Goal: Task Accomplishment & Management: Use online tool/utility

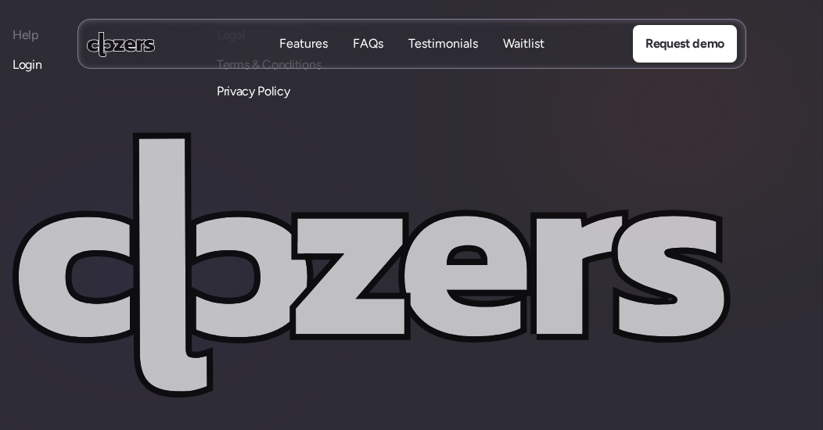
scroll to position [7052, 0]
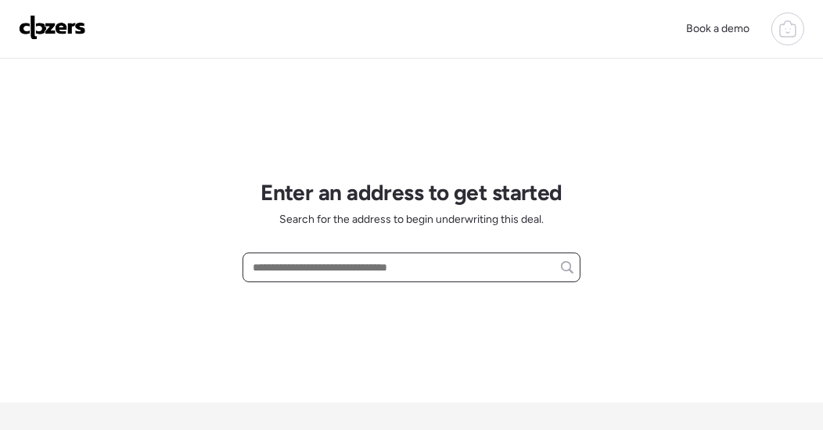
click at [358, 266] on input "text" at bounding box center [412, 268] width 324 height 22
click at [301, 272] on input "text" at bounding box center [412, 268] width 324 height 22
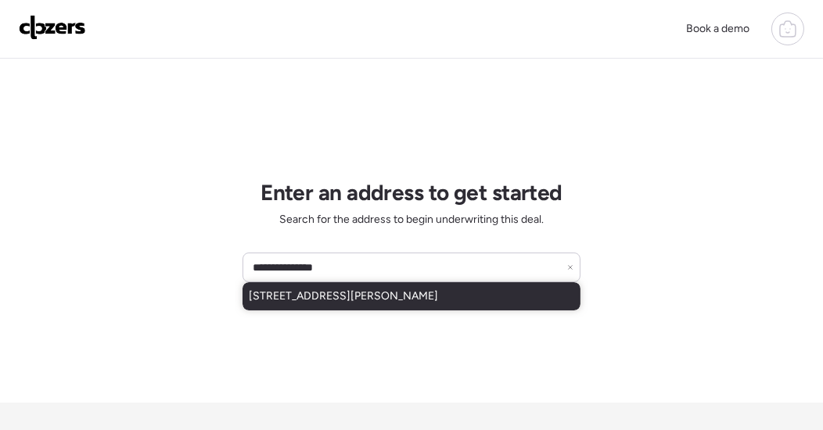
click at [307, 296] on span "7525 E Beatrice St, Scottsdale, AZ, 85257" at bounding box center [343, 297] width 189 height 16
type input "**********"
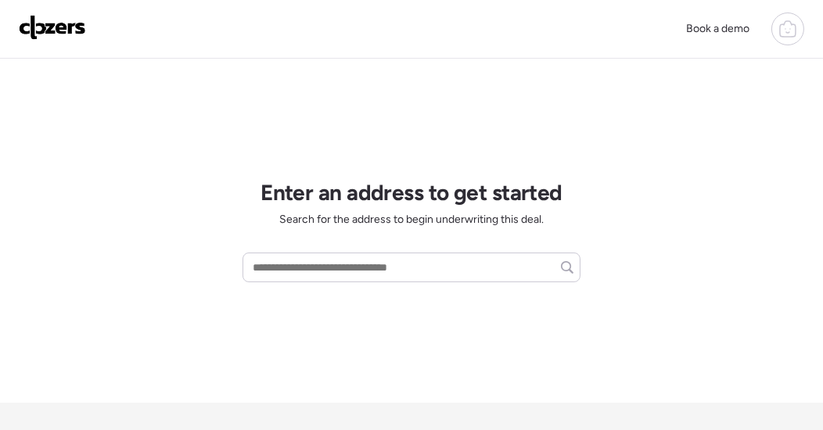
click at [62, 31] on img at bounding box center [52, 27] width 67 height 25
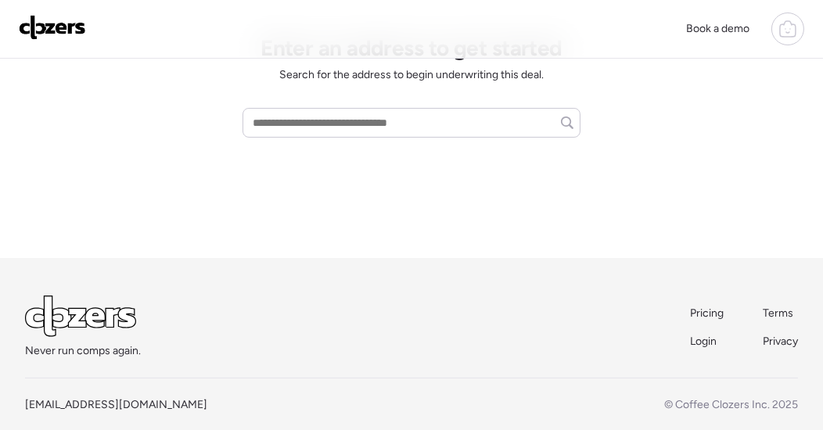
scroll to position [165, 0]
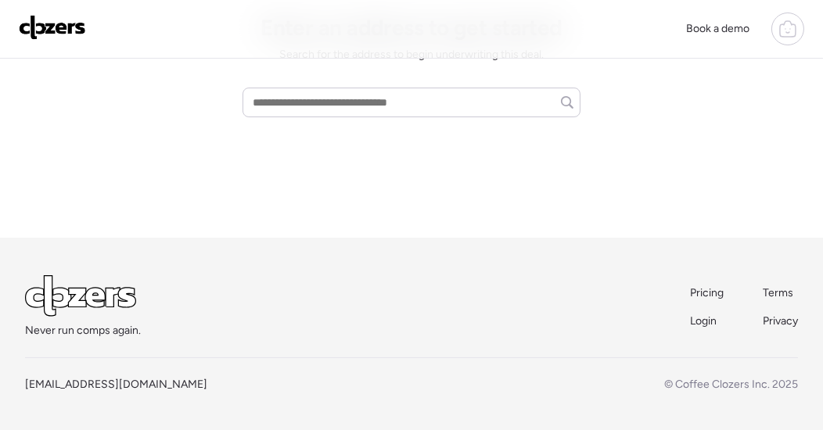
click at [705, 322] on span "Login" at bounding box center [703, 321] width 27 height 13
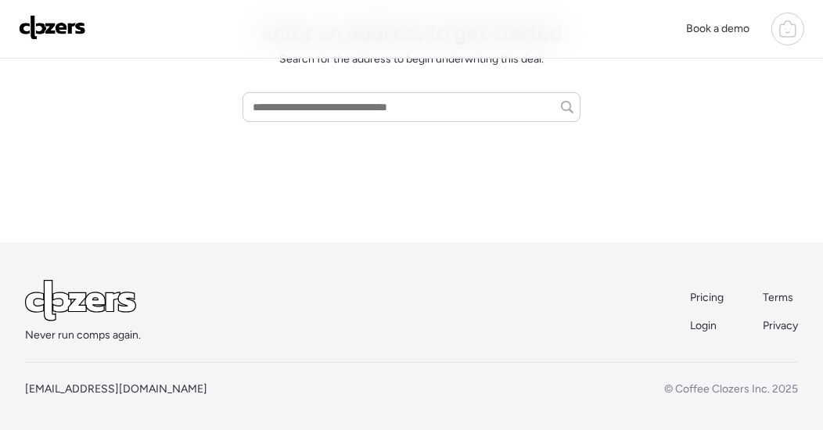
scroll to position [165, 0]
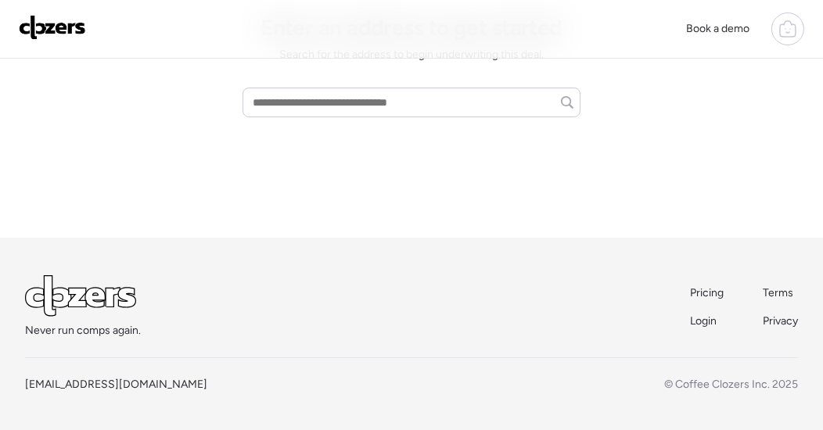
click at [700, 320] on span "Login" at bounding box center [703, 321] width 27 height 13
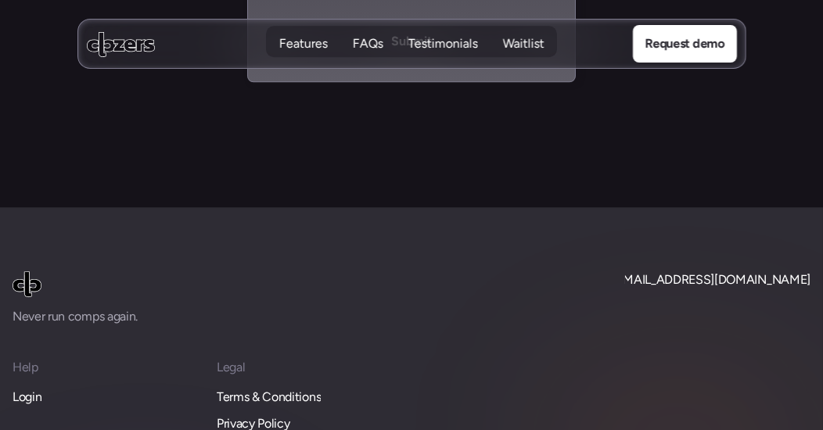
scroll to position [7089, 0]
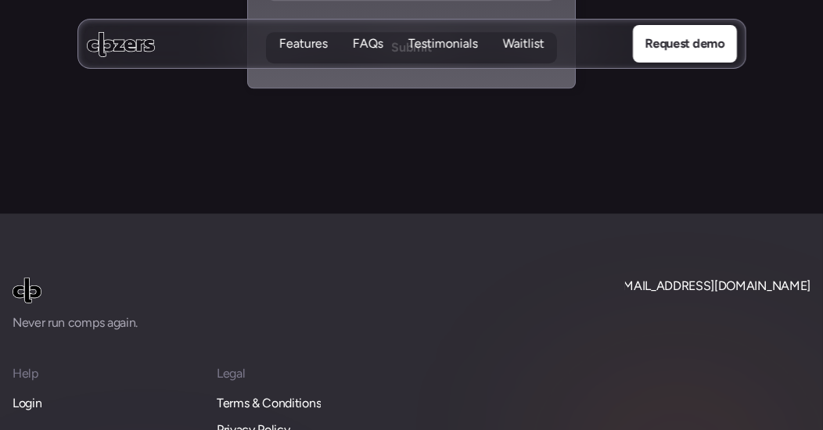
click at [29, 394] on p "Login" at bounding box center [27, 404] width 29 height 20
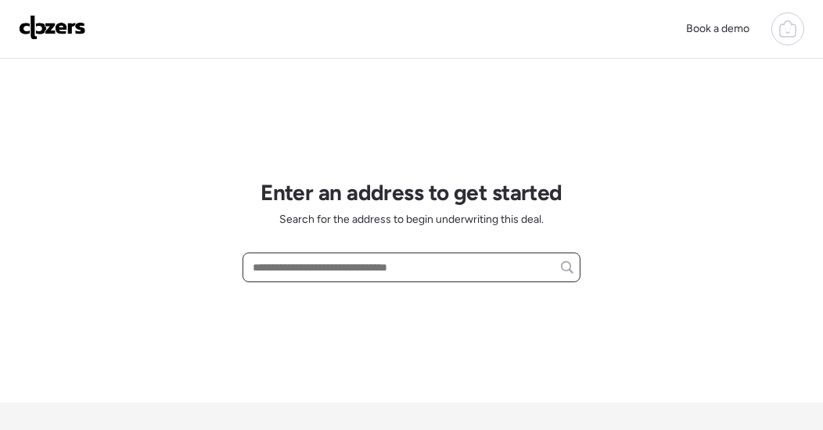
click at [305, 267] on input "text" at bounding box center [412, 268] width 324 height 22
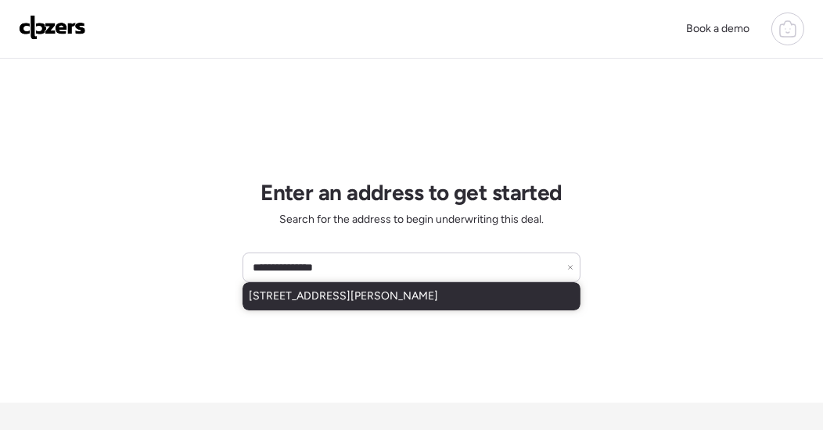
click at [307, 301] on span "[STREET_ADDRESS][PERSON_NAME]" at bounding box center [343, 297] width 189 height 16
type input "**********"
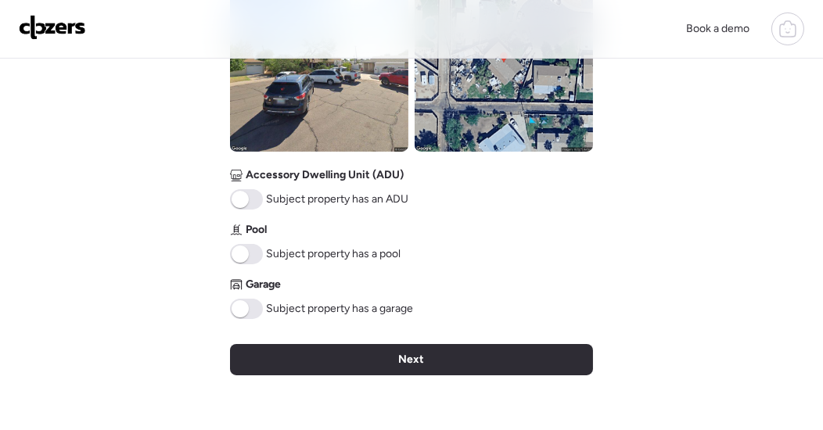
scroll to position [675, 0]
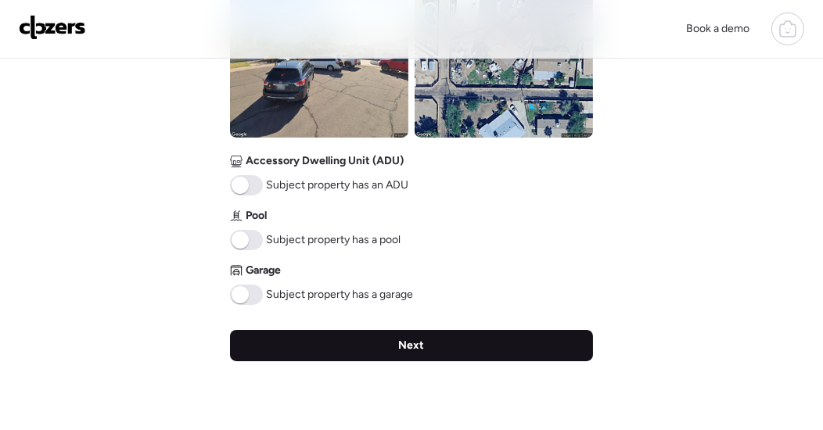
click at [384, 343] on div "Next" at bounding box center [411, 345] width 363 height 31
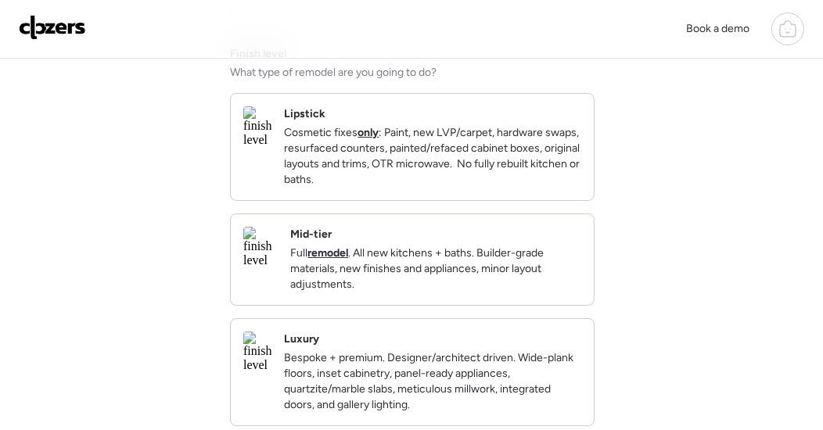
scroll to position [228, 0]
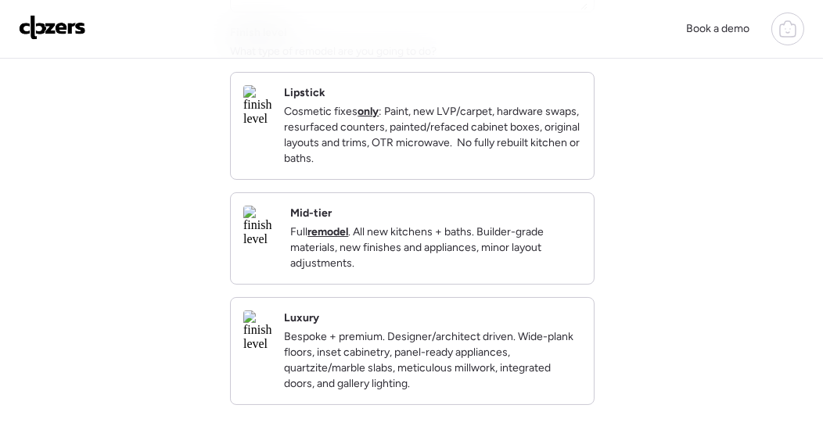
click at [278, 246] on img at bounding box center [260, 226] width 34 height 41
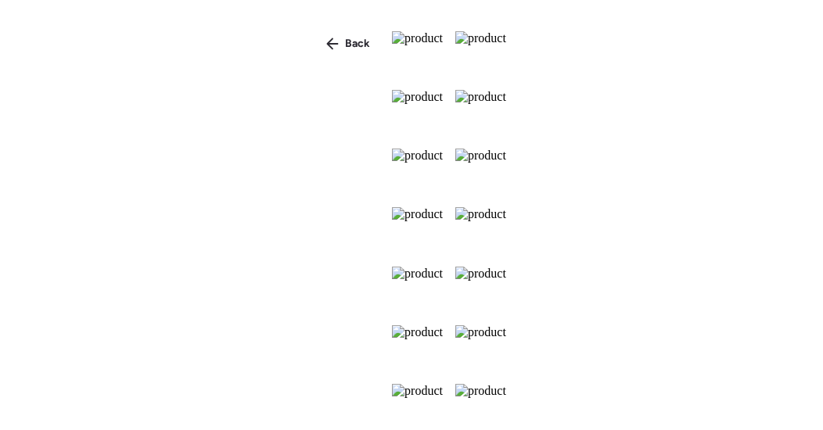
scroll to position [571, 0]
click at [345, 49] on span "Back" at bounding box center [357, 44] width 25 height 16
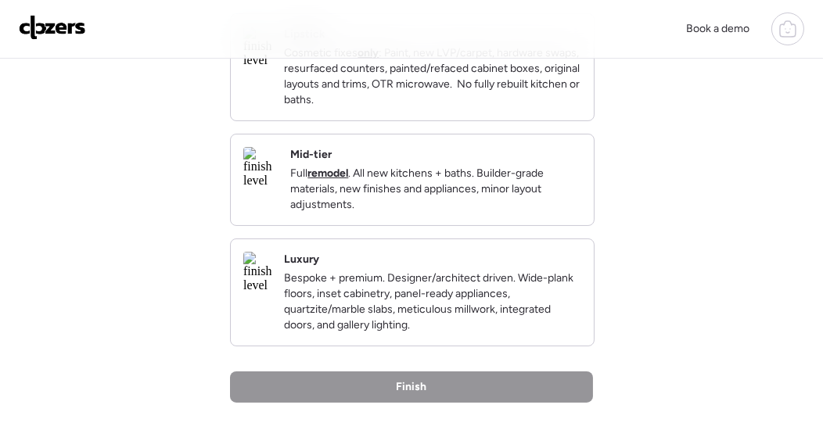
scroll to position [268, 0]
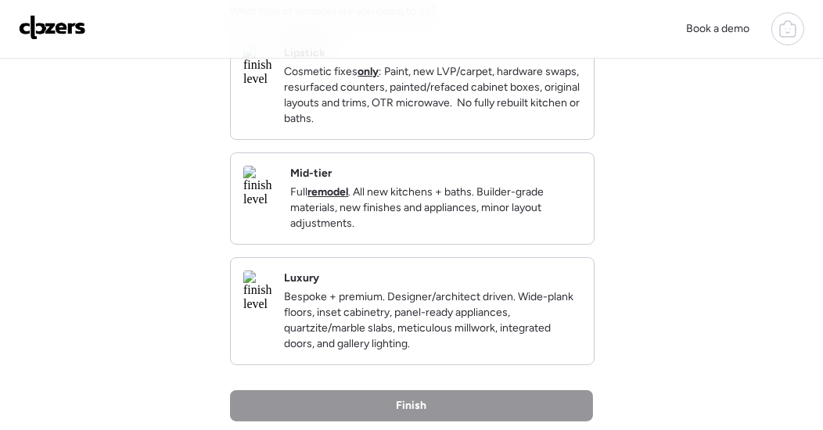
click at [360, 232] on p "Full remodel . All new kitchens + baths. Builder-grade materials, new finishes …" at bounding box center [435, 208] width 291 height 47
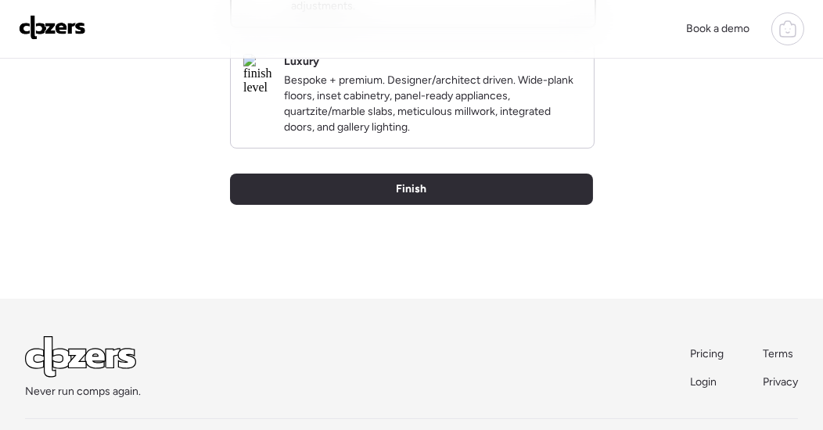
scroll to position [489, 0]
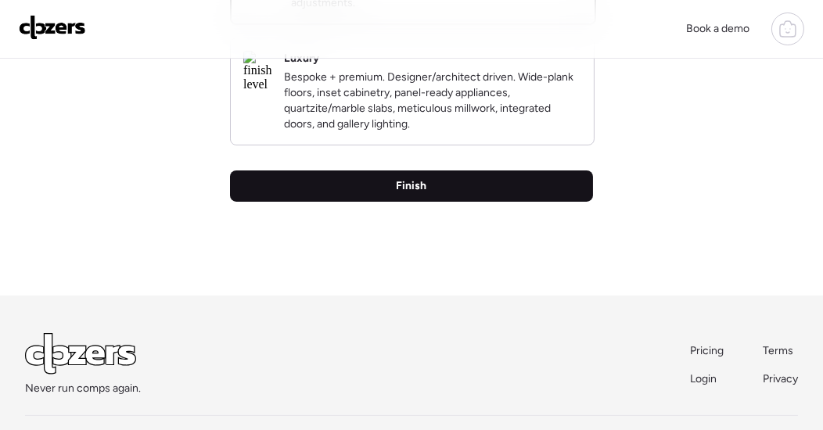
click at [405, 194] on span "Finish" at bounding box center [412, 186] width 31 height 16
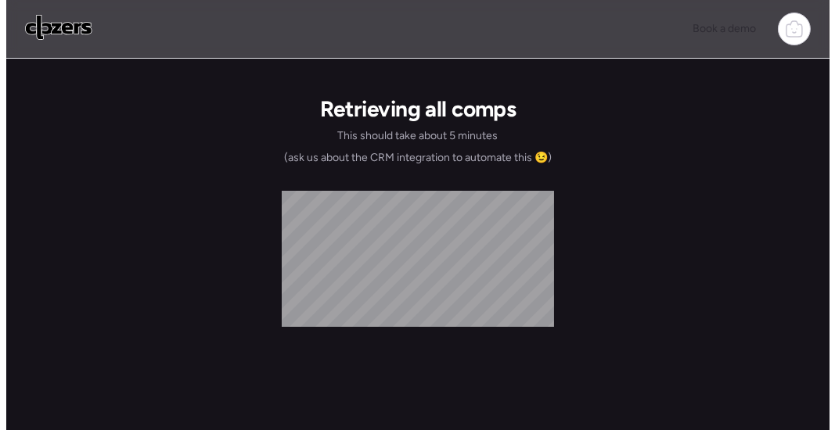
scroll to position [0, 0]
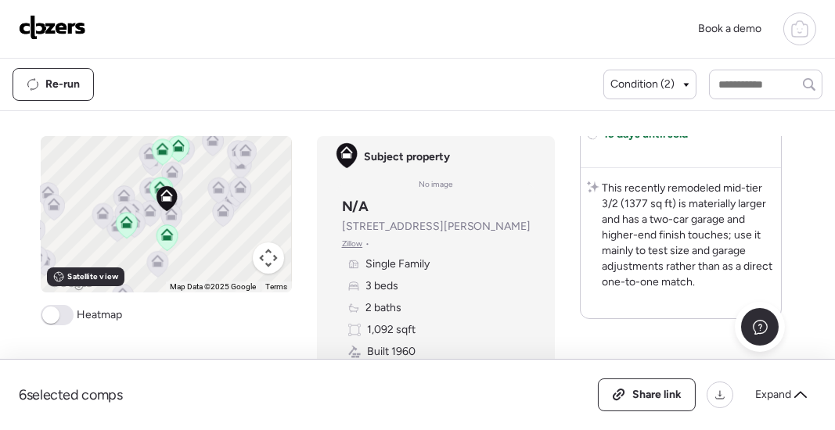
scroll to position [4142, 0]
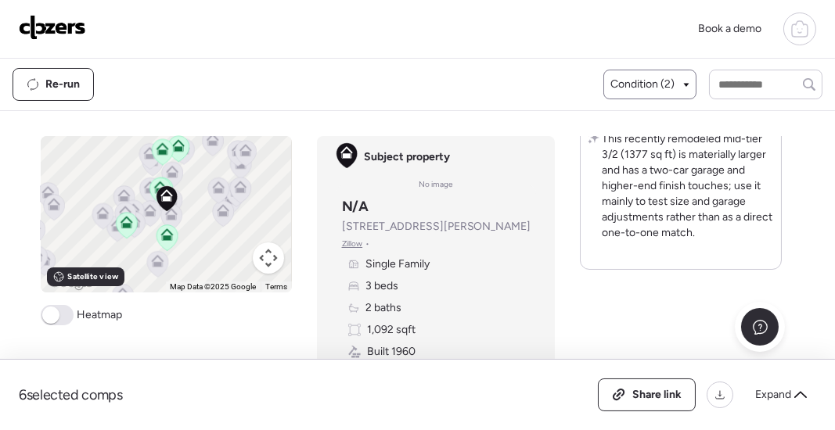
click at [668, 90] on span "Condition (2)" at bounding box center [642, 85] width 64 height 16
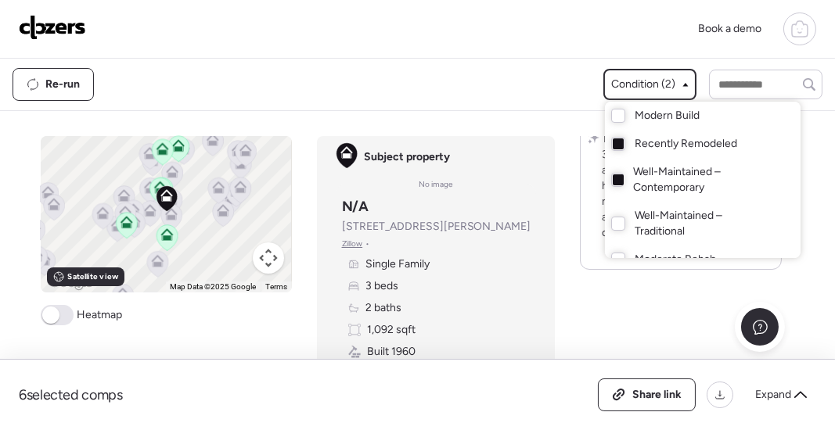
scroll to position [43, 0]
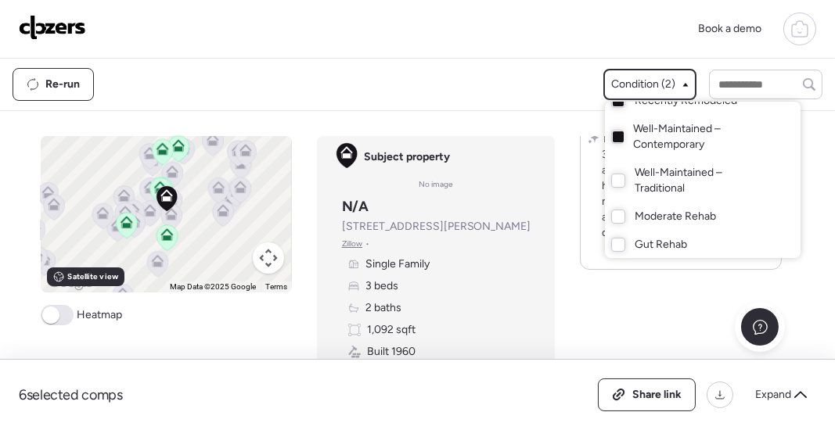
click at [698, 316] on div at bounding box center [417, 171] width 835 height 430
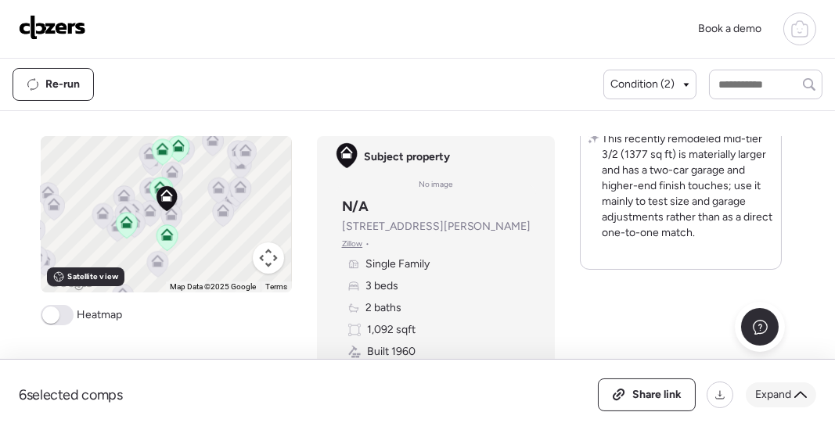
click at [790, 397] on span "Expand" at bounding box center [773, 395] width 36 height 16
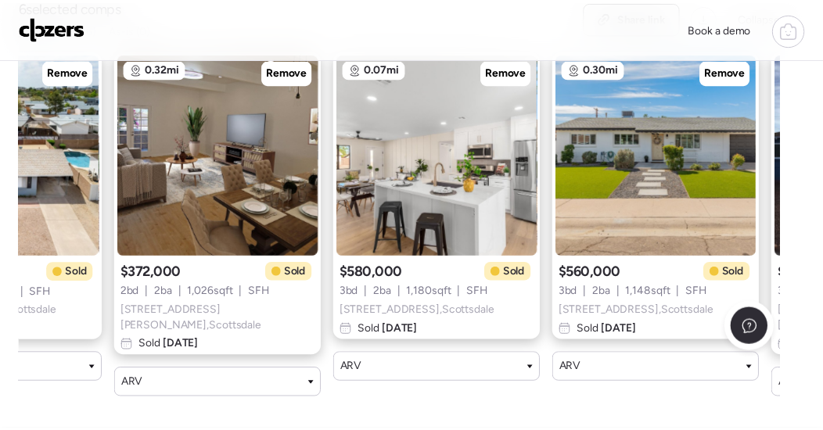
scroll to position [0, 0]
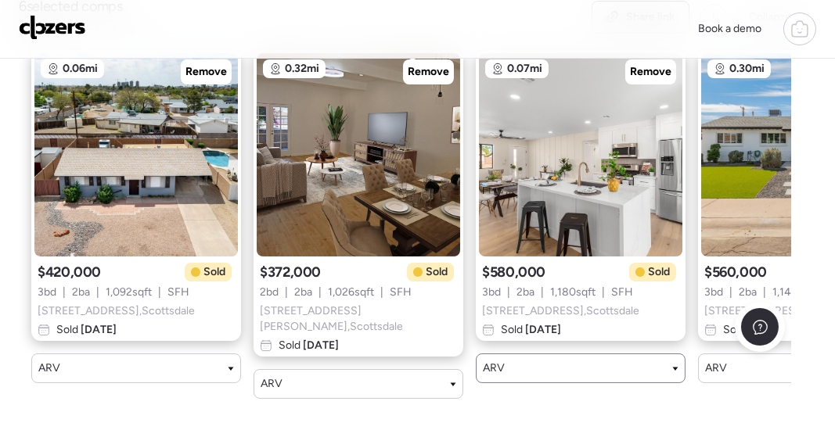
click at [590, 383] on div "ARV" at bounding box center [581, 369] width 210 height 30
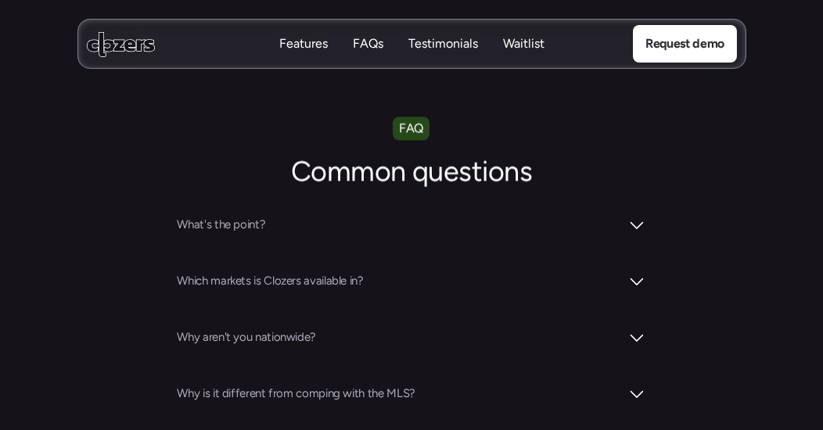
scroll to position [5984, 0]
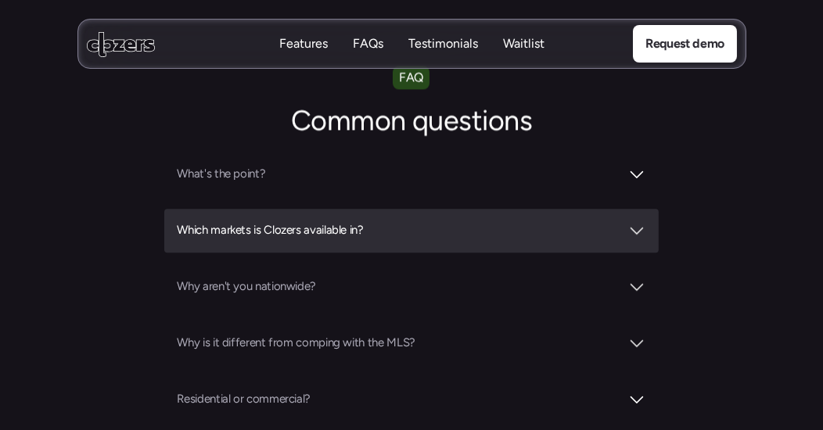
click at [542, 209] on div "Which markets is Clozers available in?" at bounding box center [411, 231] width 494 height 44
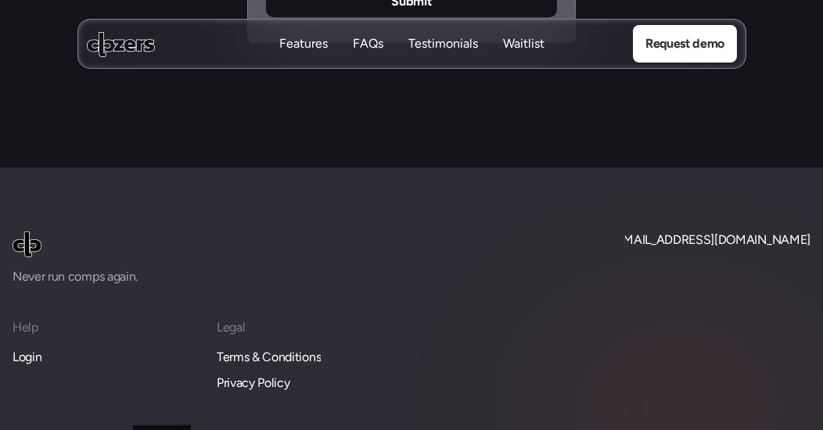
scroll to position [7204, 0]
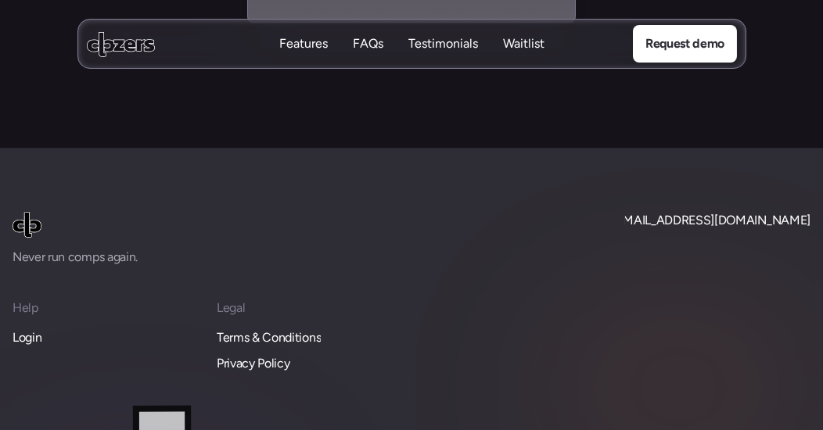
click at [28, 328] on p "Login" at bounding box center [27, 338] width 29 height 20
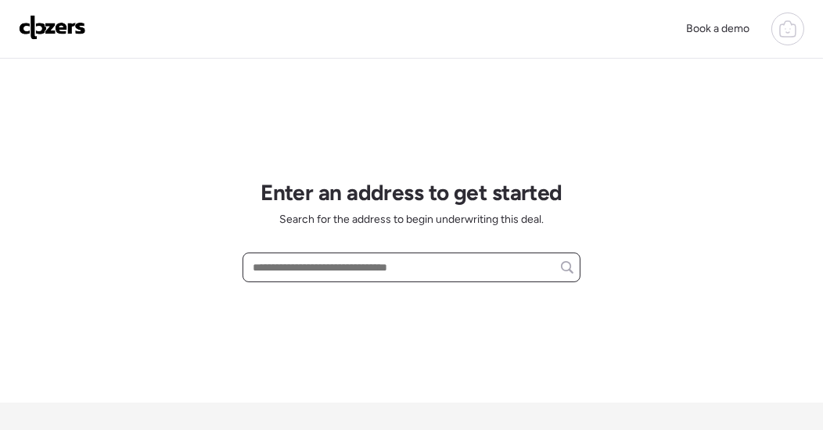
click at [368, 266] on input "text" at bounding box center [412, 268] width 324 height 22
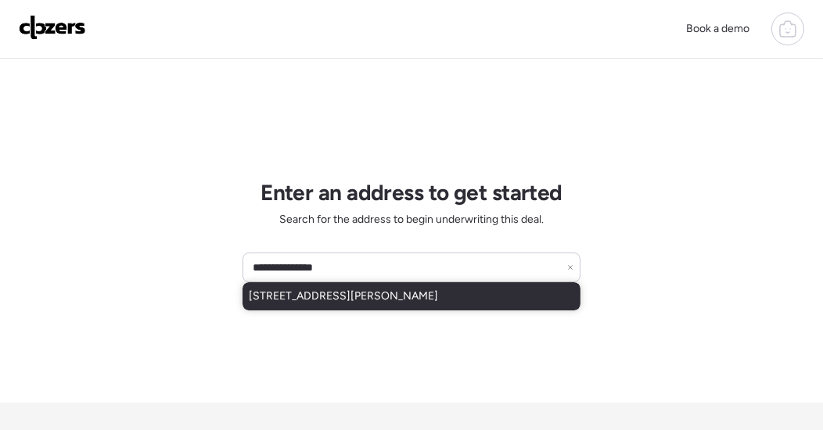
click at [364, 293] on span "[STREET_ADDRESS][PERSON_NAME]" at bounding box center [343, 297] width 189 height 16
type input "**********"
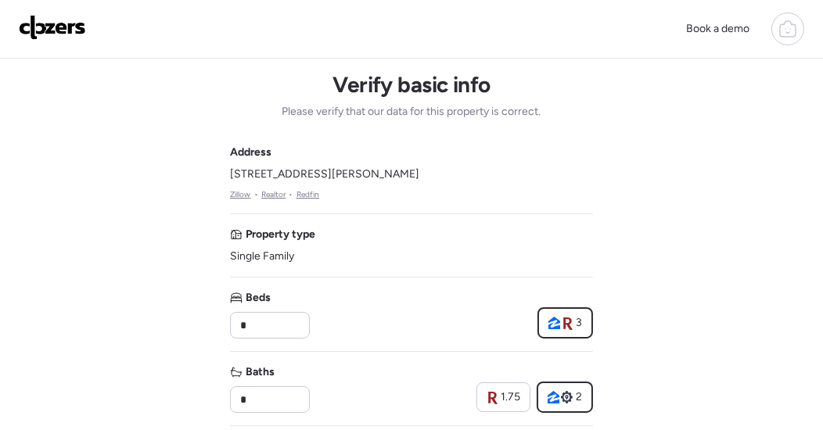
click at [364, 293] on div "Beds * 3" at bounding box center [411, 314] width 363 height 49
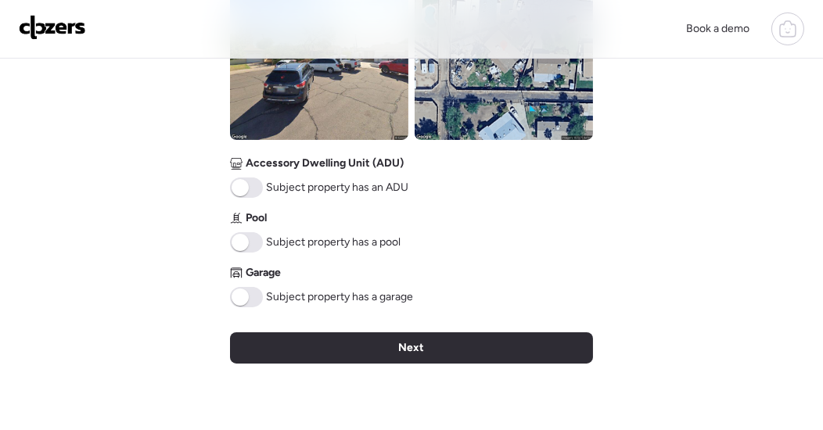
scroll to position [683, 0]
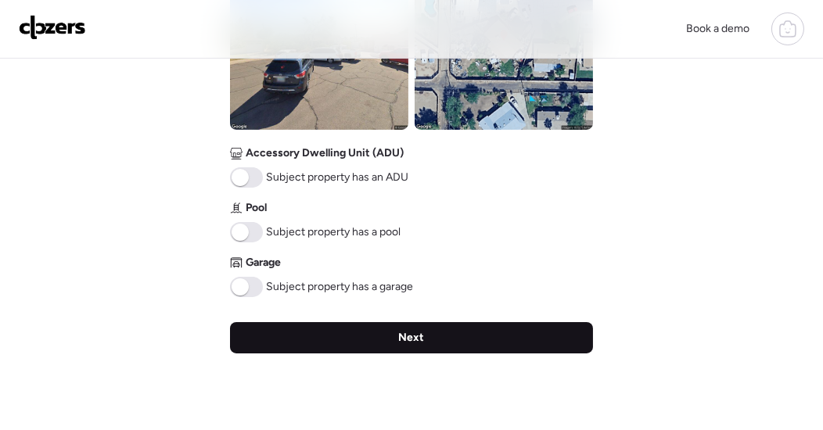
click at [419, 336] on span "Next" at bounding box center [412, 338] width 26 height 16
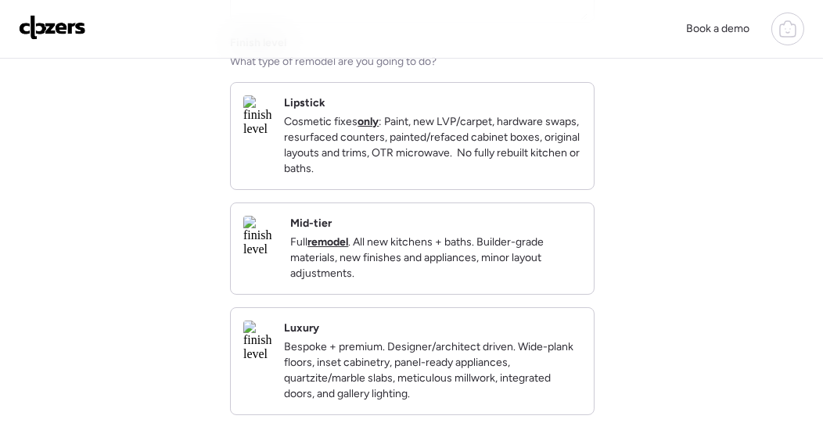
scroll to position [221, 0]
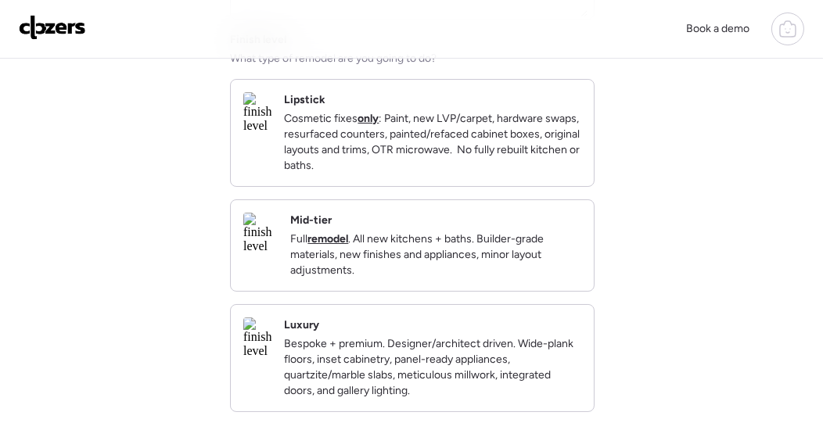
click at [266, 254] on img at bounding box center [260, 233] width 34 height 41
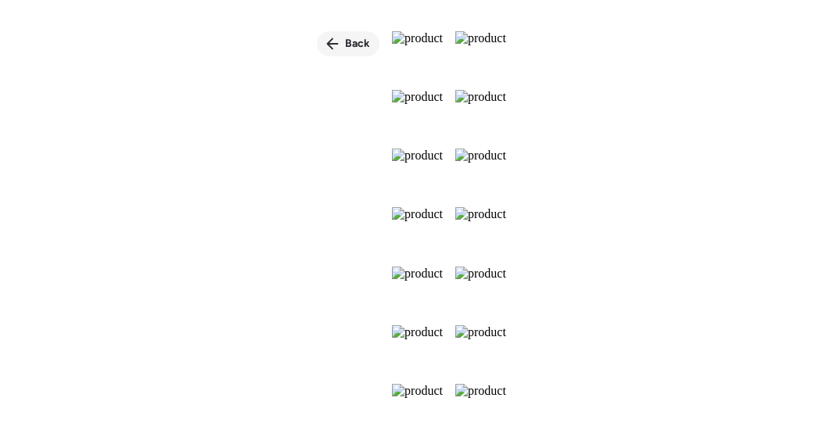
click at [317, 41] on div "Back" at bounding box center [348, 43] width 63 height 25
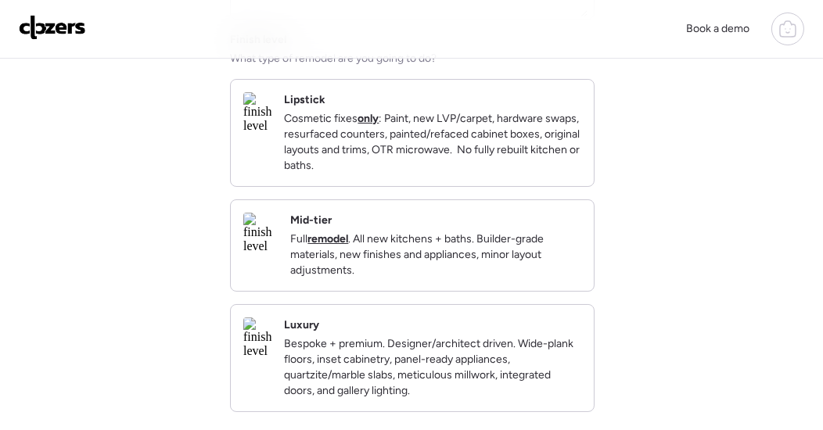
click at [481, 258] on p "Full remodel . All new kitchens + baths. Builder-grade materials, new finishes …" at bounding box center [435, 255] width 291 height 47
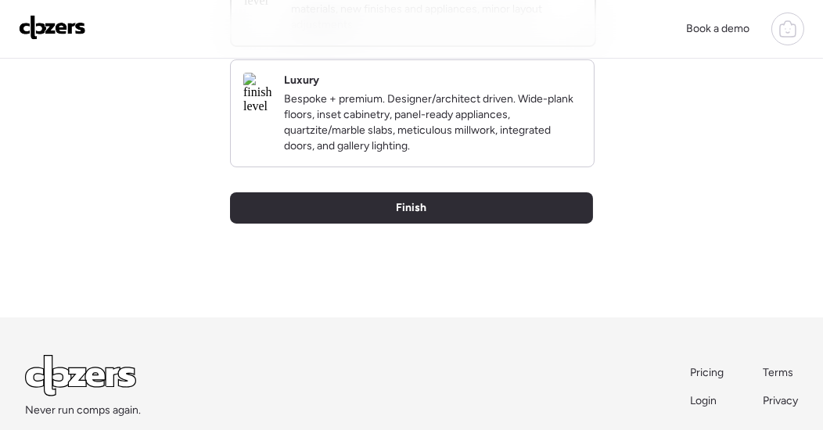
scroll to position [484, 0]
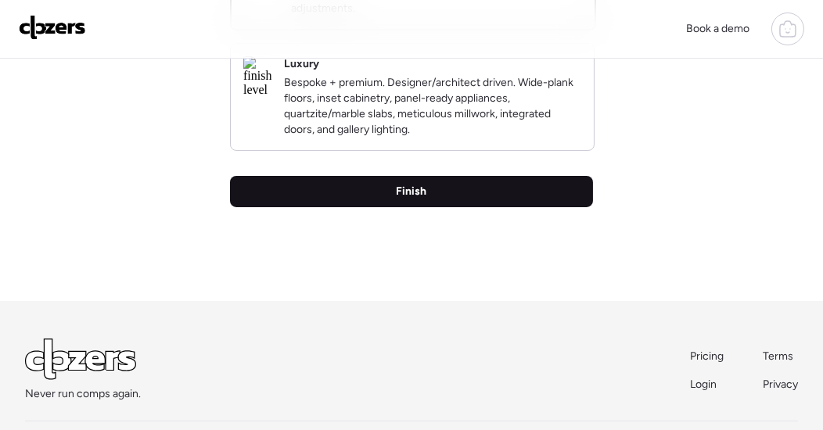
click at [424, 200] on span "Finish" at bounding box center [412, 192] width 31 height 16
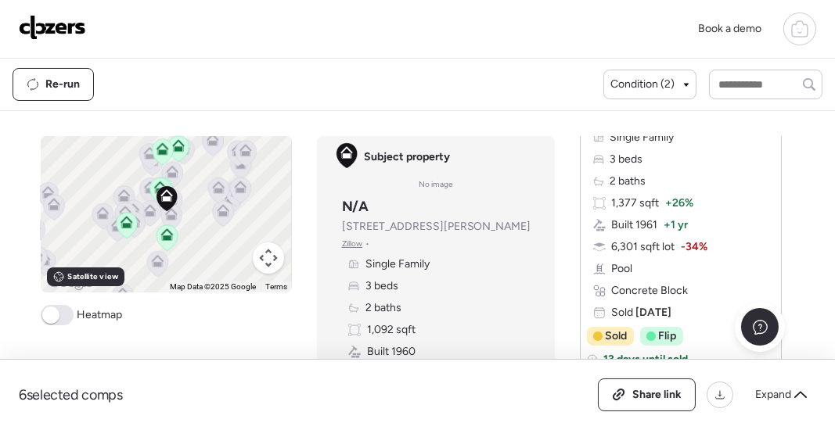
scroll to position [4142, 0]
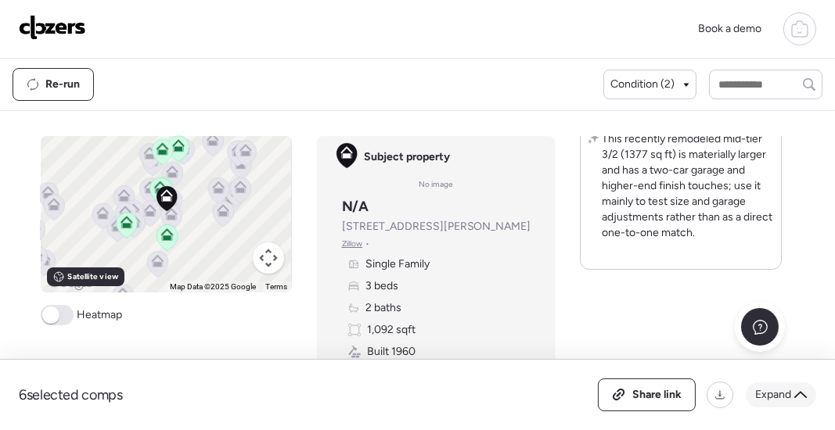
click at [802, 397] on icon at bounding box center [800, 395] width 13 height 13
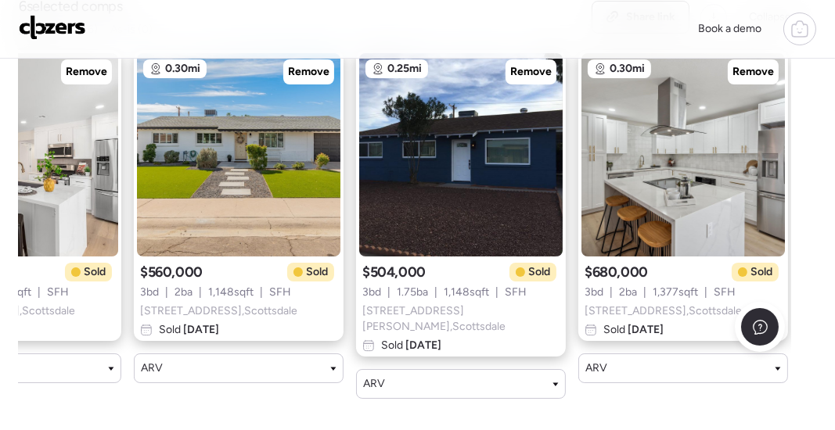
scroll to position [0, 573]
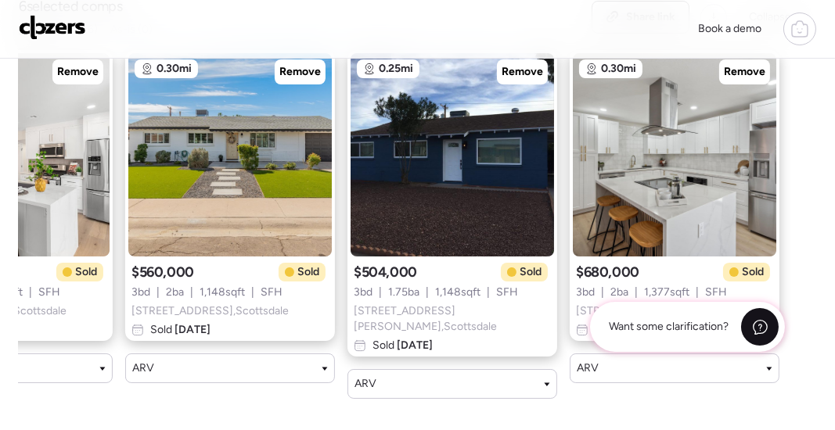
click at [766, 331] on icon at bounding box center [760, 327] width 16 height 16
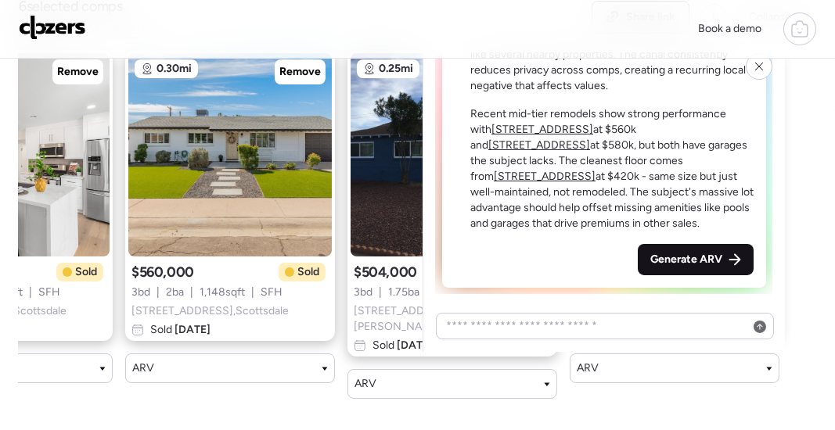
click at [698, 261] on span "Generate ARV" at bounding box center [686, 260] width 72 height 16
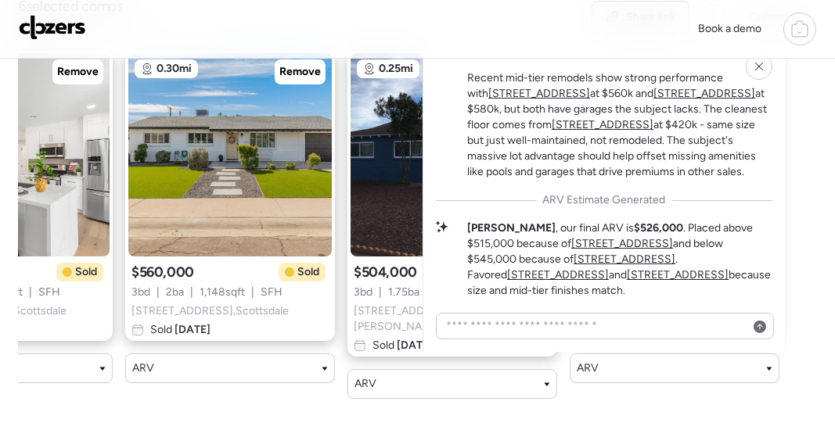
scroll to position [-347, 0]
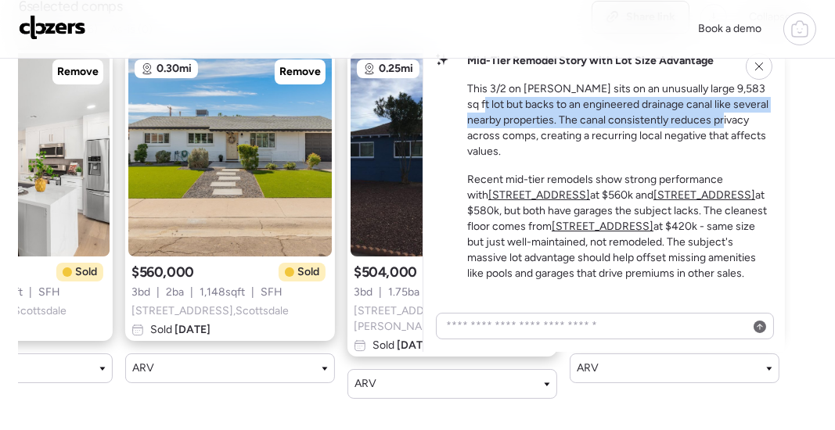
drag, startPoint x: 772, startPoint y: 90, endPoint x: 771, endPoint y: 127, distance: 36.8
click at [771, 127] on div "Mid-Tier Remodel Story with Lot Size Advantage This 3/2 on [PERSON_NAME] sits o…" at bounding box center [604, 173] width 336 height 241
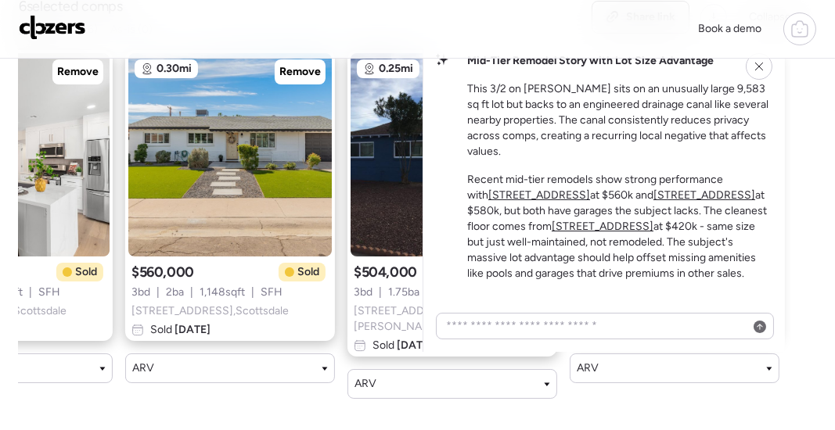
click at [548, 153] on p "This 3/2 on [PERSON_NAME] sits on an unusually large 9,583 sq ft lot but backs …" at bounding box center [619, 120] width 305 height 78
click at [697, 282] on p "Recent mid-tier remodels show strong performance with [STREET_ADDRESS] at $560k…" at bounding box center [619, 227] width 305 height 110
